Goal: Browse casually: Explore the website without a specific task or goal

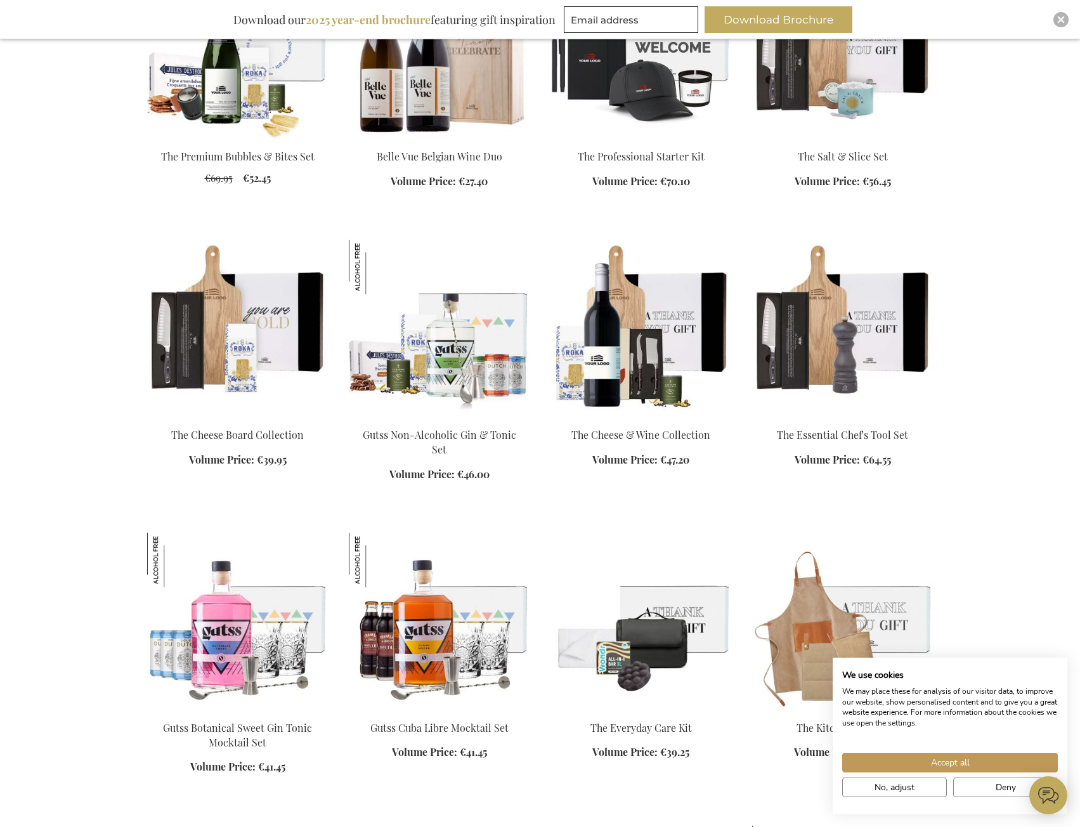
scroll to position [888, 0]
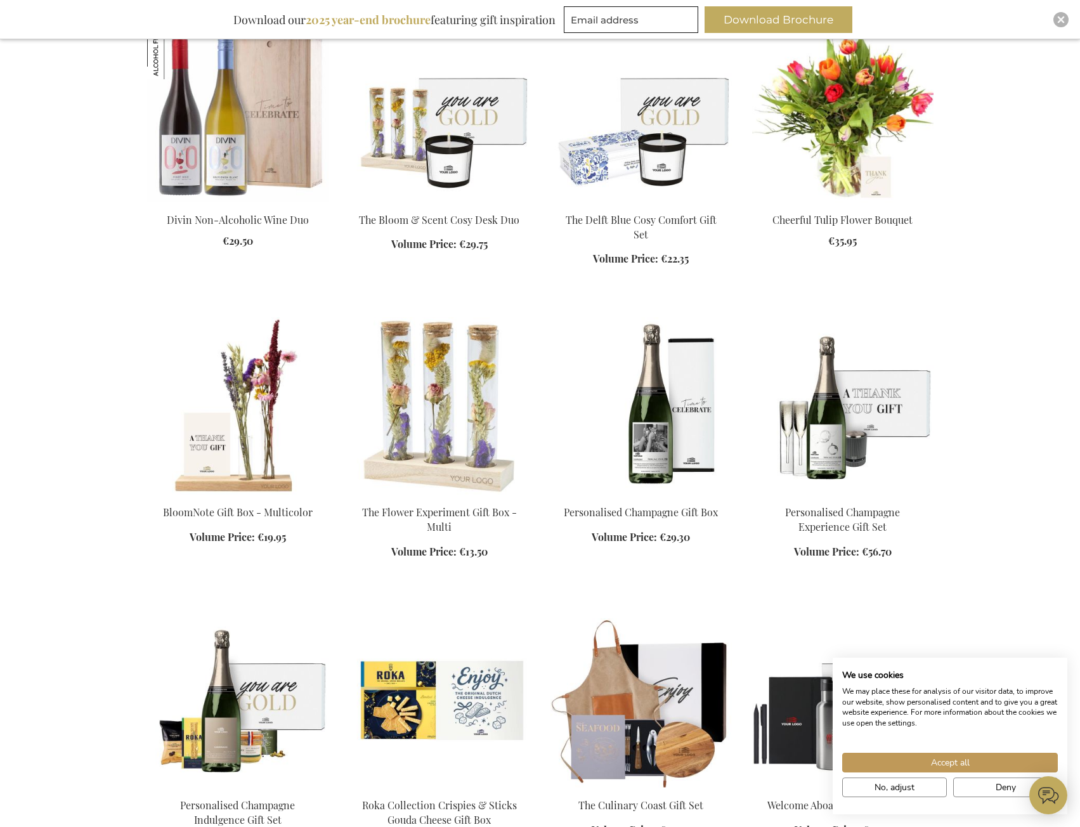
scroll to position [1965, 0]
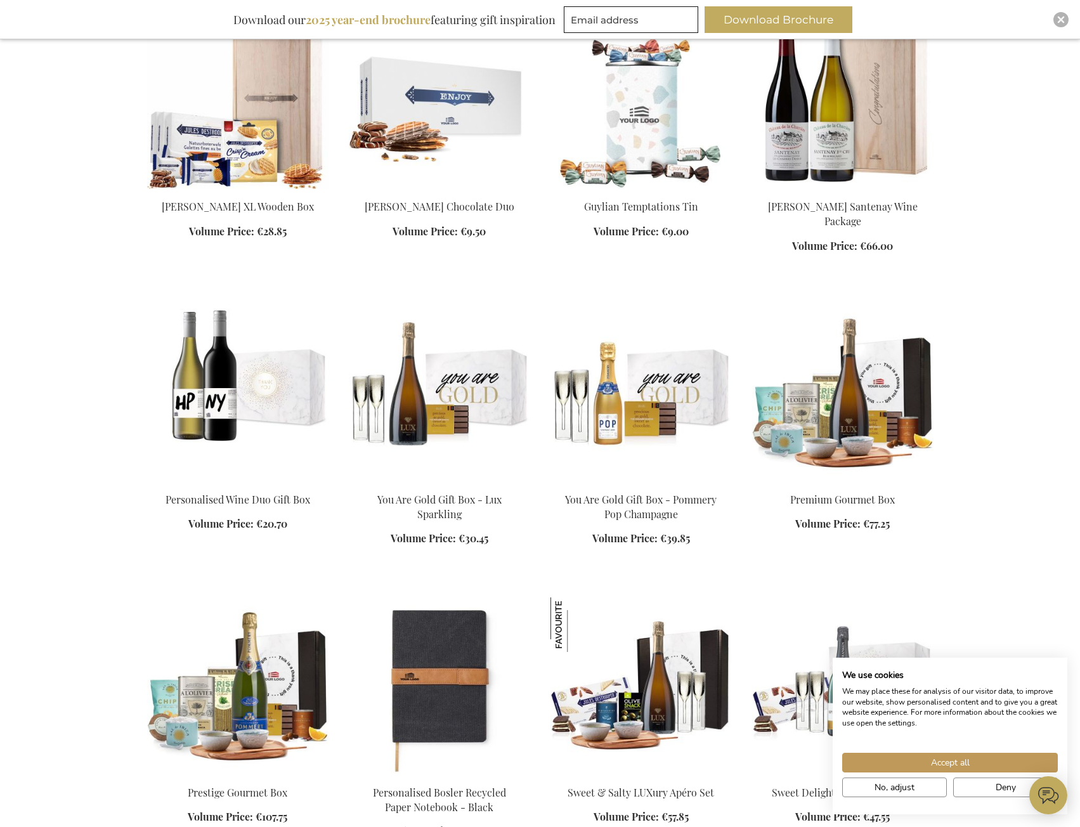
scroll to position [3043, 0]
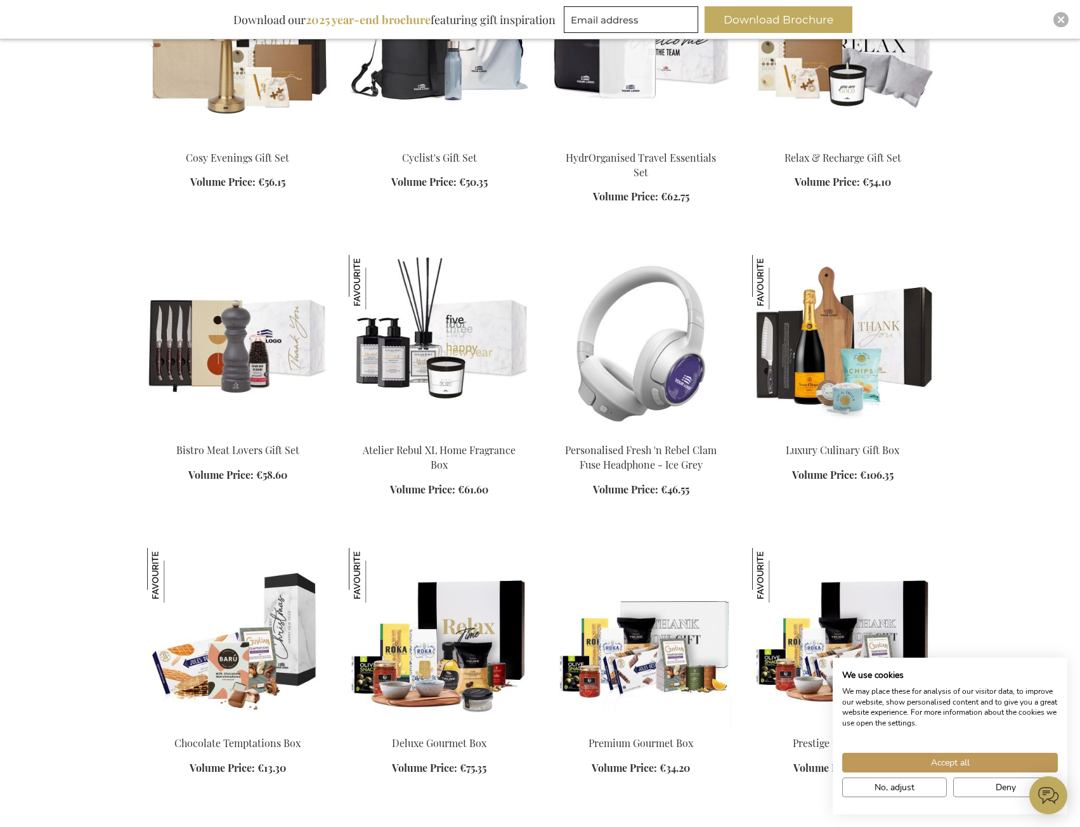
scroll to position [3804, 0]
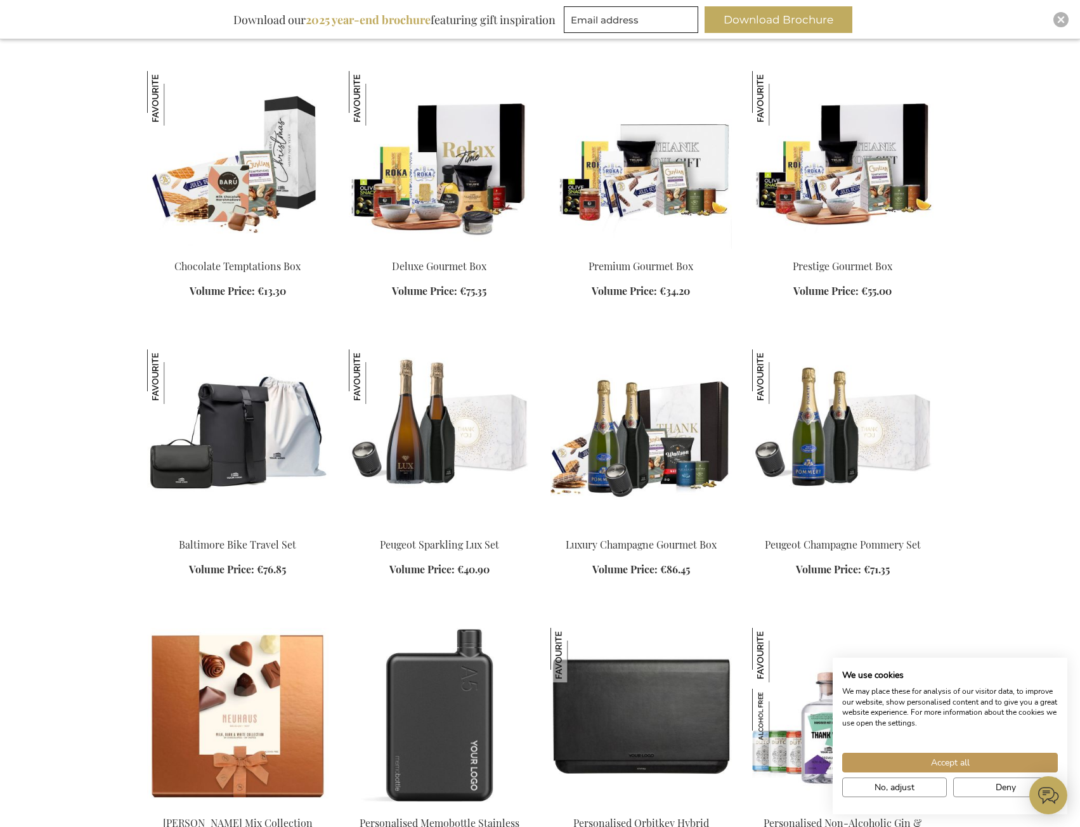
scroll to position [4438, 0]
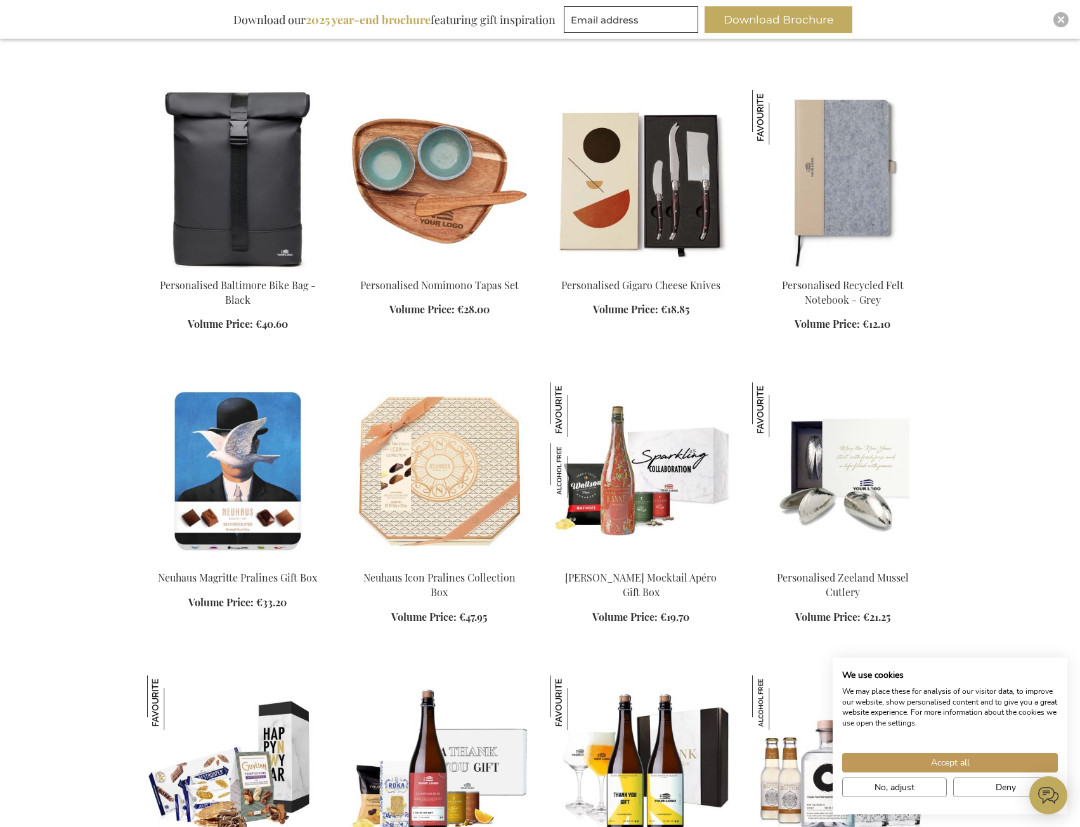
scroll to position [5389, 0]
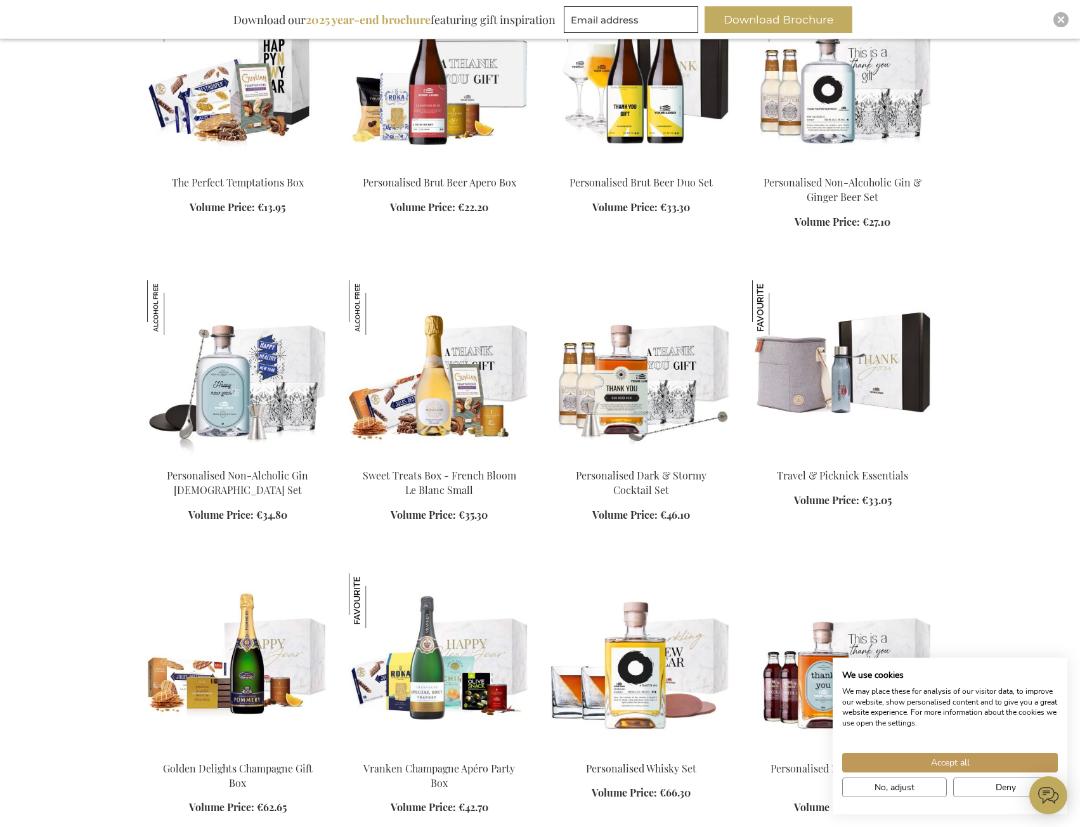
scroll to position [6276, 0]
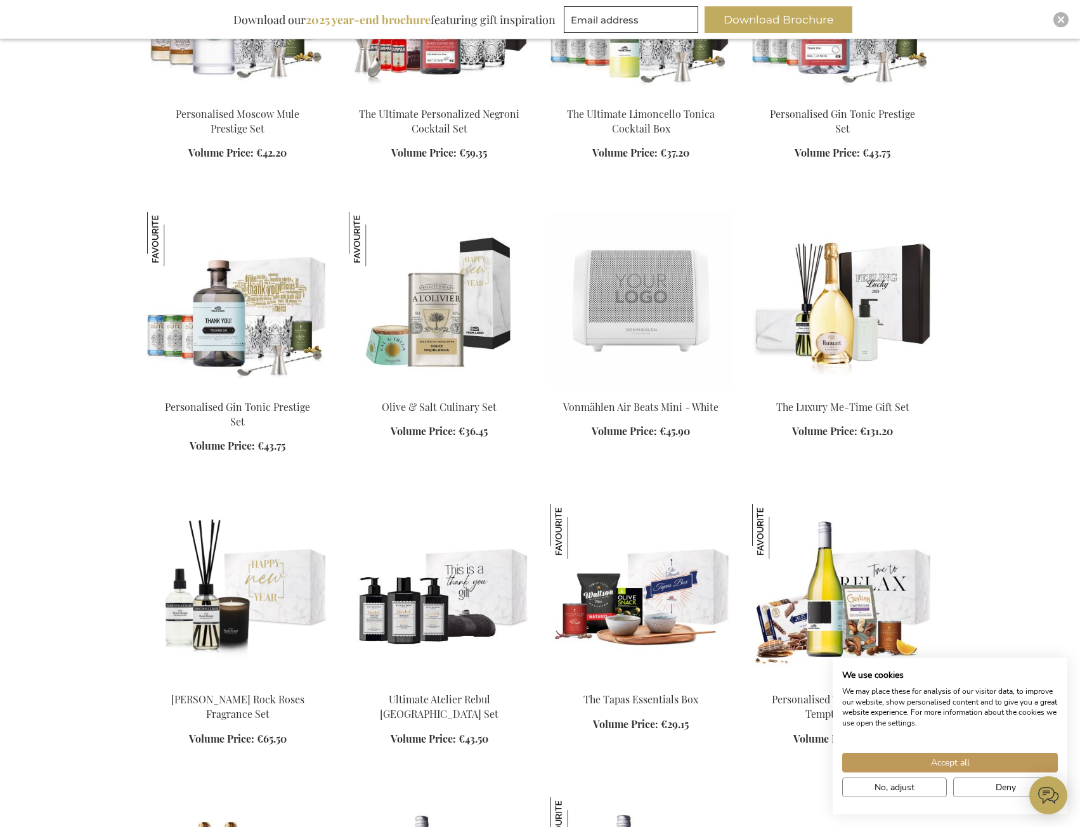
scroll to position [7037, 0]
